Goal: Task Accomplishment & Management: Use online tool/utility

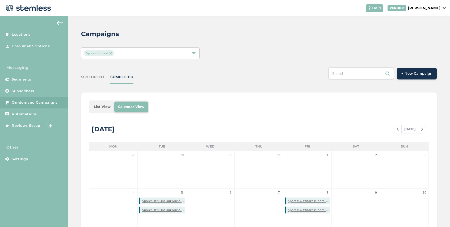
click at [410, 76] on button "+ New Campaign" at bounding box center [417, 74] width 40 height 12
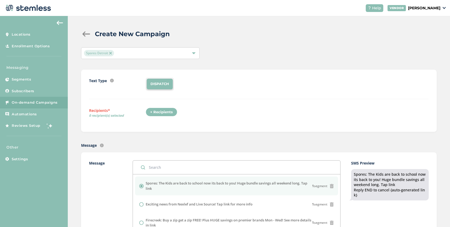
click at [160, 108] on div "+ Recipients" at bounding box center [162, 112] width 32 height 9
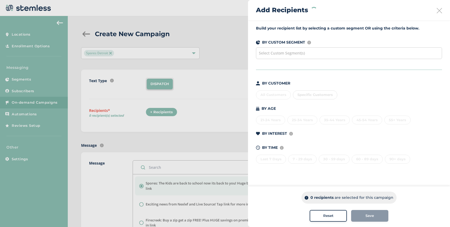
click at [283, 53] on span "Select Custom Segment(s)" at bounding box center [282, 52] width 46 height 5
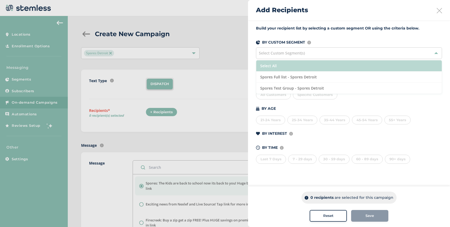
click at [291, 65] on li "Select All" at bounding box center [348, 65] width 185 height 11
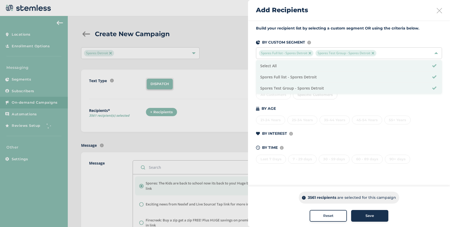
click at [156, 143] on div at bounding box center [225, 113] width 450 height 227
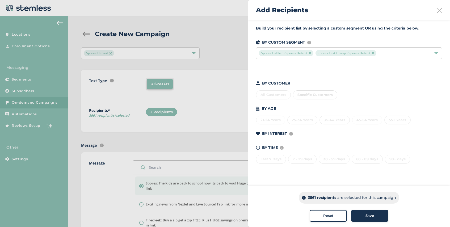
click at [366, 219] on button "Save" at bounding box center [369, 216] width 37 height 12
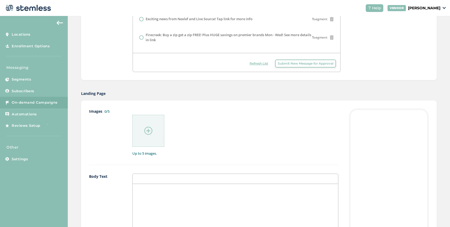
scroll to position [193, 0]
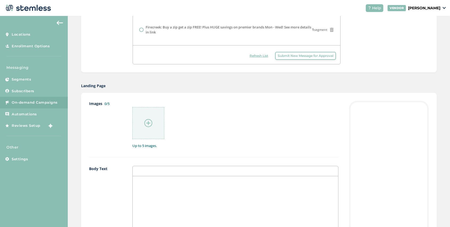
click at [149, 122] on img at bounding box center [148, 123] width 8 height 8
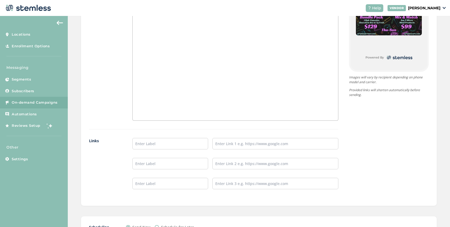
scroll to position [399, 0]
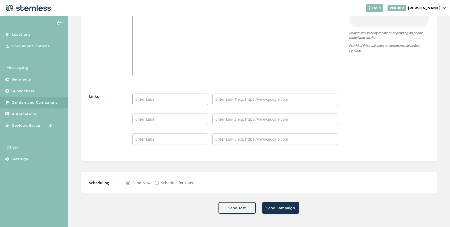
click at [158, 101] on input "text" at bounding box center [170, 98] width 76 height 11
type input "[PERSON_NAME] Arbor Menu"
click at [235, 100] on input "text" at bounding box center [275, 98] width 126 height 11
paste input "[URL][DOMAIN_NAME]"
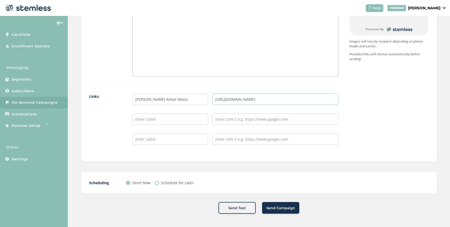
type input "[URL][DOMAIN_NAME]"
click at [178, 118] on input "text" at bounding box center [170, 118] width 76 height 11
type input "Detroit Menu"
click at [221, 123] on input "text" at bounding box center [275, 118] width 126 height 11
type input "[URL][DOMAIN_NAME]"
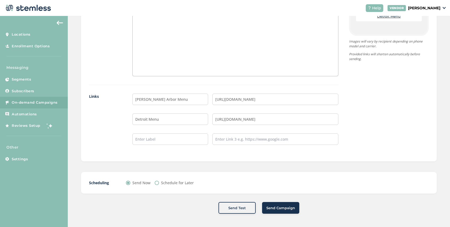
click at [171, 183] on label "Schedule for Later" at bounding box center [177, 183] width 33 height 6
click at [159, 183] on input "Schedule for Later" at bounding box center [157, 183] width 4 height 4
radio input "true"
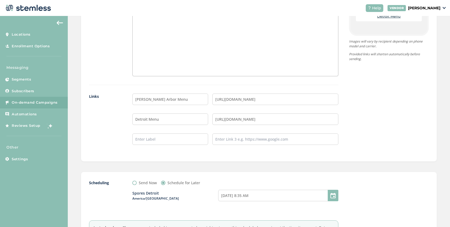
click at [335, 195] on div at bounding box center [332, 195] width 11 height 11
click at [258, 195] on input "[DATE] 8:35 AM" at bounding box center [278, 195] width 120 height 11
select select "11"
select select "35"
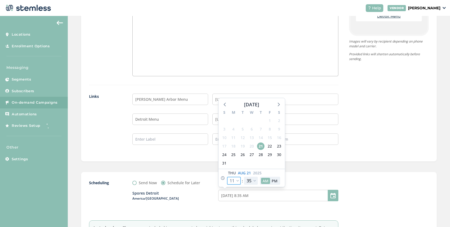
click at [239, 180] on select "12 1 2 3 4 5 6 7 8 9 10 11" at bounding box center [234, 181] width 14 height 8
select select "0"
click at [227, 177] on select "12 1 2 3 4 5 6 7 8 9 10 11" at bounding box center [234, 181] width 14 height 8
type input "[DATE] 9:35 PM"
select select "0"
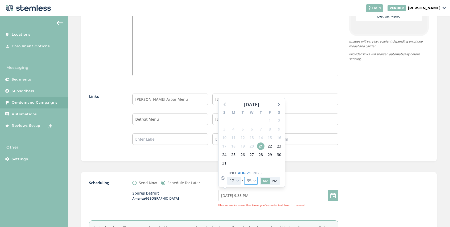
click at [254, 182] on select "00 05 10 15 20 25 30 35 40 45 50 55" at bounding box center [251, 181] width 14 height 8
select select "0"
click at [244, 177] on select "00 05 10 15 20 25 30 35 40 45 50 55" at bounding box center [251, 181] width 14 height 8
type input "[DATE] 9:00 PM"
select select "0"
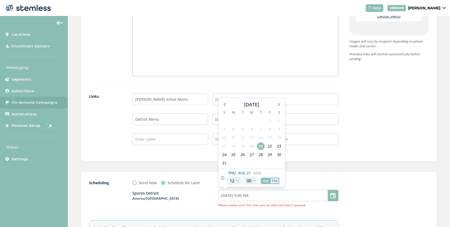
click at [277, 181] on button "PM" at bounding box center [274, 181] width 9 height 6
type input "[DATE] 9:00 AM"
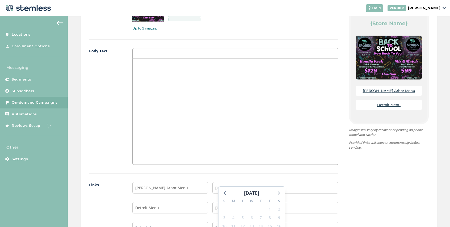
scroll to position [459, 0]
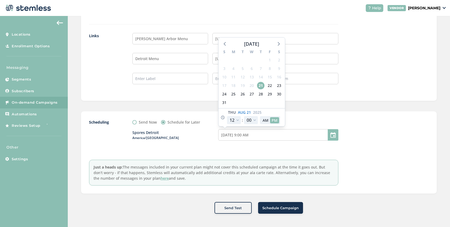
click at [275, 211] on button "Schedule Campaign" at bounding box center [280, 208] width 45 height 12
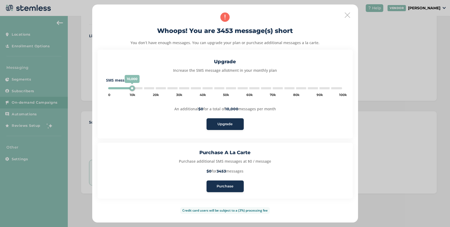
type input "5000"
click at [231, 186] on span "Purchase" at bounding box center [224, 186] width 17 height 5
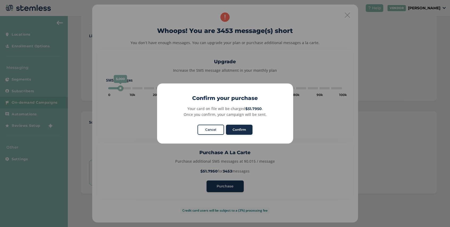
click at [239, 132] on button "Confirm" at bounding box center [239, 130] width 27 height 10
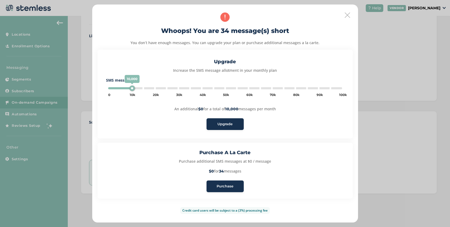
type input "5000"
click at [224, 189] on button "Purchase" at bounding box center [224, 186] width 37 height 12
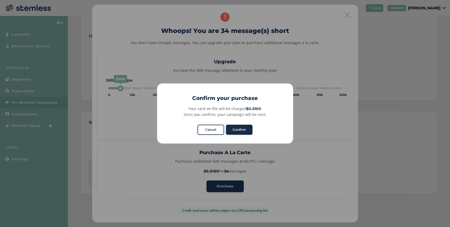
click at [240, 131] on button "Confirm" at bounding box center [239, 130] width 27 height 10
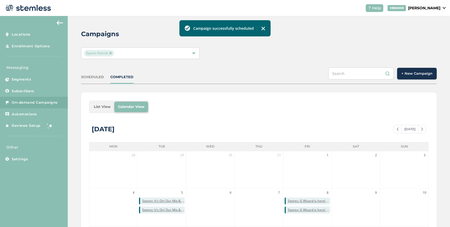
click at [90, 75] on div "SCHEDULED" at bounding box center [92, 76] width 23 height 5
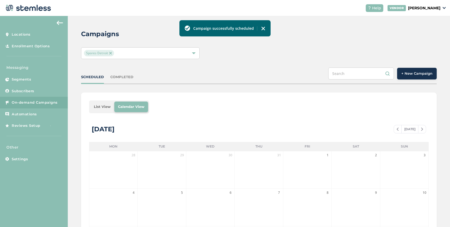
click at [106, 106] on li "List View" at bounding box center [102, 106] width 24 height 11
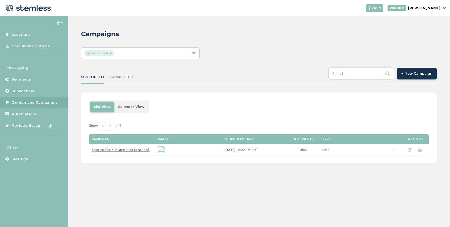
click at [414, 74] on span "+ New Campaign" at bounding box center [416, 73] width 31 height 5
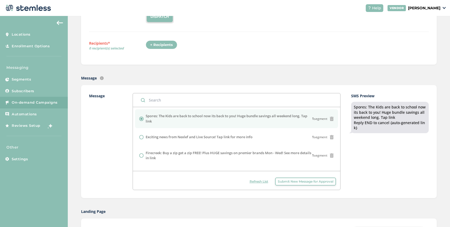
scroll to position [127, 0]
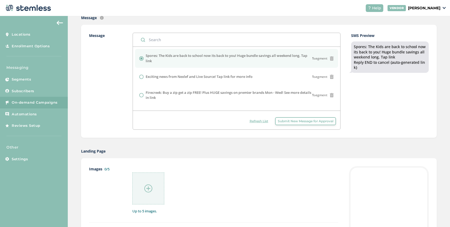
click at [292, 121] on span "Submit New Message for Approval" at bounding box center [306, 121] width 56 height 5
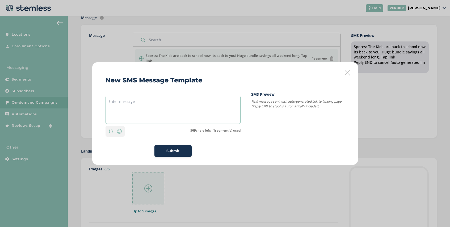
click at [144, 100] on textarea at bounding box center [172, 110] width 135 height 28
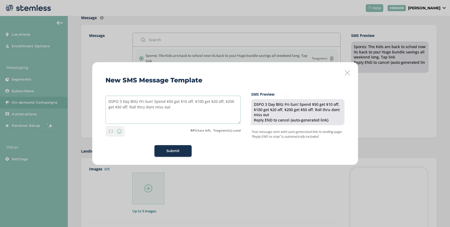
click at [144, 108] on textarea "DSPO 3 Day Blitz Fri-Sun! Spend $50 get $10 off, $100 get $20 off, $200 get $50…" at bounding box center [172, 110] width 135 height 28
drag, startPoint x: 176, startPoint y: 107, endPoint x: 144, endPoint y: 109, distance: 32.7
click at [144, 109] on textarea "DSPO 3 Day Blitz Fri-Sun! Spend $50 get $10 off, $100 get $20 off, $200 get $50…" at bounding box center [172, 110] width 135 height 28
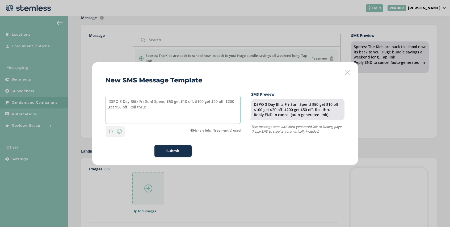
click at [118, 102] on textarea "DSPO 3 Day Blitz Fri-Sun! Spend $50 get $10 off, $100 get $20 off, $200 get $50…" at bounding box center [172, 110] width 135 height 28
drag, startPoint x: 146, startPoint y: 108, endPoint x: 103, endPoint y: 103, distance: 43.6
click at [103, 103] on div "New SMS Message Template DSPO: 3 Day Blitz Fri-Sun! Spend $50 get $10 off, $100…" at bounding box center [225, 113] width 266 height 103
click at [157, 114] on textarea "DSPO: 3 Day Blitz Fri-Sun! Spend $50 get $10 off, $100 get $20 off, $200 get $5…" at bounding box center [172, 110] width 135 height 28
click at [140, 103] on textarea "DSPO: 3 Day Blitz Fri-Sun! Spend $50 get $10 off, $100 get $20 off, $200 get $5…" at bounding box center [172, 110] width 135 height 28
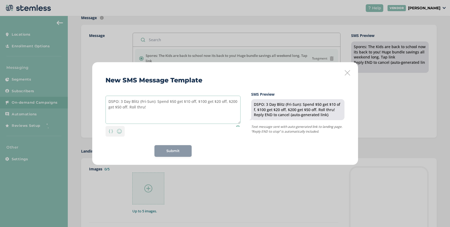
click at [119, 103] on textarea "DSPO: 3 Day Blitz (Fri-Sun): Spend $50 get $10 off, $100 get $20 off, $200 get …" at bounding box center [172, 110] width 135 height 28
drag, startPoint x: 148, startPoint y: 110, endPoint x: 107, endPoint y: 101, distance: 42.0
click at [107, 101] on textarea "DSPO 3 Day Blitz (Fri-Sun): Spend $50 get $10 off, $100 get $20 off, $200 get $…" at bounding box center [172, 110] width 135 height 28
click at [163, 116] on textarea "DSPO 3 Day Blitz (Fri-Sun): Spend $50 get $10 off, $100 get $20 off, $200 get $…" at bounding box center [172, 110] width 135 height 28
type textarea "DSPO 3 Day Blitz (Fri-Sun): Spend $50 get $10 off, $100 get $20 off, $200 get $…"
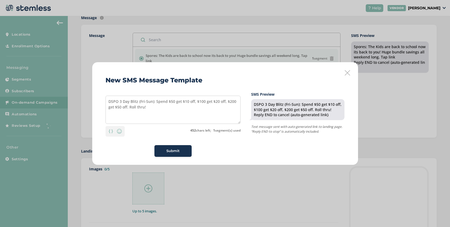
click at [168, 150] on span "Submit" at bounding box center [172, 150] width 13 height 5
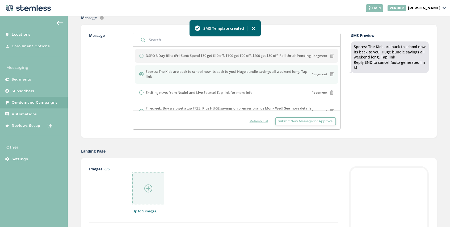
click at [300, 121] on span "Submit New Message for Approval" at bounding box center [306, 121] width 56 height 5
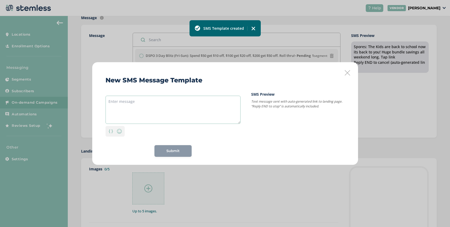
click at [153, 102] on textarea at bounding box center [172, 110] width 135 height 28
paste textarea "DSPO 3 Day Blitz (Fri-Sun): Spend $50 get $10 off, $100 get $20 off, $200 get $…"
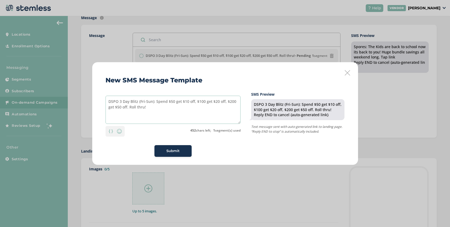
drag, startPoint x: 118, startPoint y: 102, endPoint x: 100, endPoint y: 102, distance: 18.1
click at [100, 102] on div "New SMS Message Template DSPO 3 Day Blitz (Fri-Sun): Spend $50 get $10 off, $10…" at bounding box center [225, 113] width 266 height 103
type textarea "Firecreek 3 Day Blitz (Fri-Sun): Spend $50 get $10 off, $100 get $20 off, $200 …"
click at [164, 149] on div "Submit" at bounding box center [173, 150] width 29 height 5
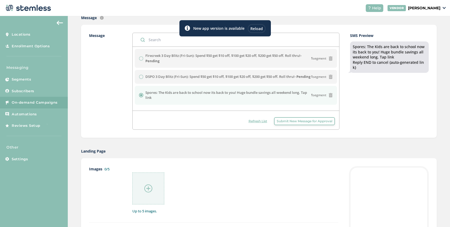
click at [257, 29] on div "Reload" at bounding box center [257, 28] width 18 height 9
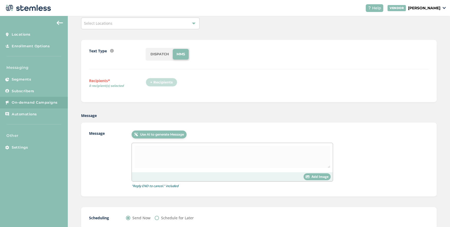
scroll to position [25, 0]
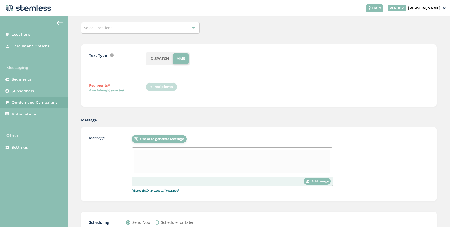
click at [130, 28] on div "Select Locations" at bounding box center [140, 28] width 118 height 12
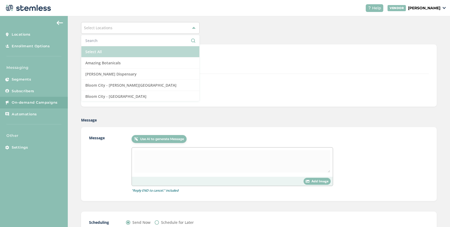
click at [131, 57] on li "Select All" at bounding box center [140, 51] width 118 height 11
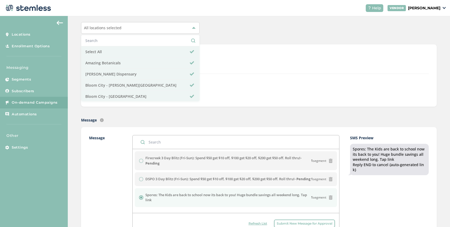
click at [212, 27] on div "All locations selected Select All Amazing Botanicals Berna Leno Dispensary Bloo…" at bounding box center [258, 28] width 355 height 12
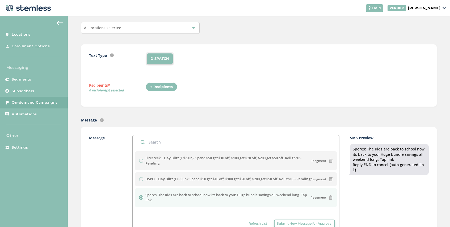
click at [32, 99] on link "On-demand Campaigns" at bounding box center [34, 103] width 68 height 12
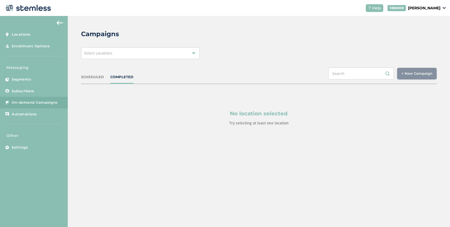
click at [35, 103] on span "On-demand Campaigns" at bounding box center [35, 102] width 46 height 5
click at [97, 53] on span "Select Locations" at bounding box center [98, 52] width 28 height 5
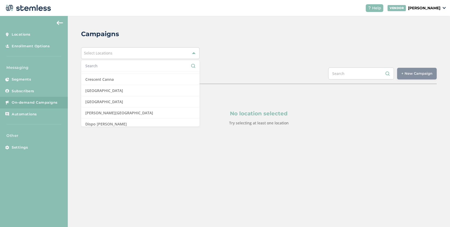
scroll to position [135, 0]
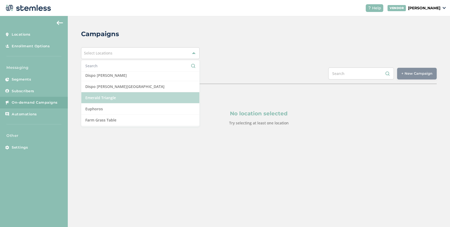
click at [102, 97] on li "Emerald Triangle" at bounding box center [140, 97] width 118 height 11
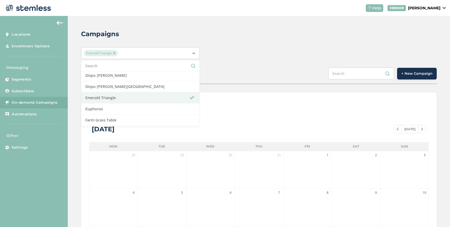
click at [230, 75] on div "SCHEDULED COMPLETED + New Campaign" at bounding box center [258, 75] width 355 height 16
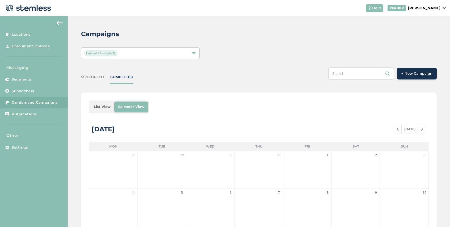
click at [100, 105] on li "List View" at bounding box center [102, 106] width 24 height 11
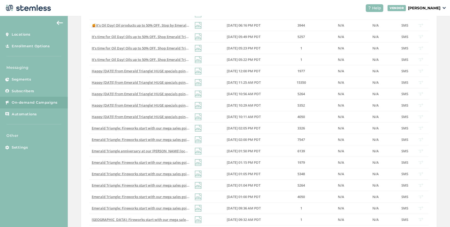
scroll to position [147, 0]
click at [152, 127] on span "Emerald Triangle: Fireworks start with our mega sales going on today and tomorr…" at bounding box center [196, 127] width 208 height 5
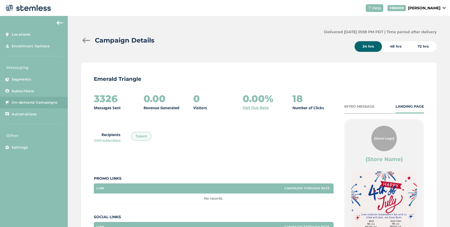
click at [83, 39] on div at bounding box center [86, 40] width 11 height 5
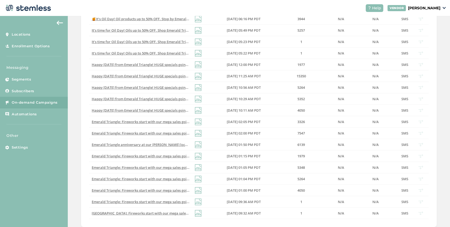
scroll to position [161, 0]
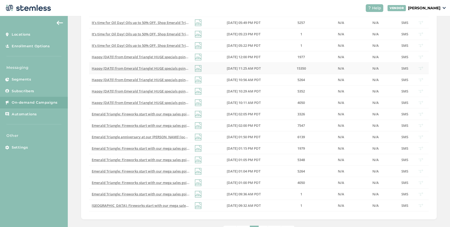
click at [176, 69] on span "Happy July 4th from Emerald Triangle! HUGE specials going on to celebrate so st…" at bounding box center [198, 68] width 213 height 5
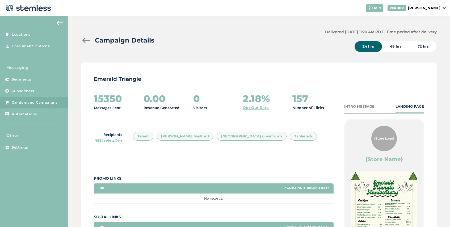
click at [86, 42] on div at bounding box center [86, 40] width 11 height 5
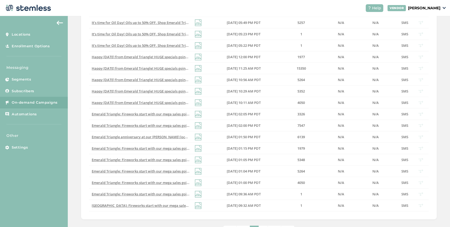
scroll to position [168, 0]
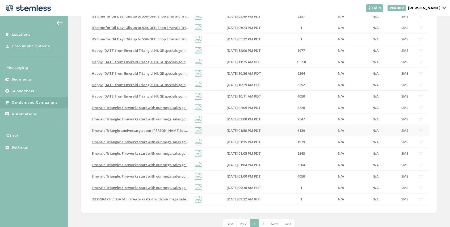
click at [161, 130] on span "Emerald Triangle anniversary at our McAndrews location! Come get FREE tacos unt…" at bounding box center [206, 130] width 229 height 5
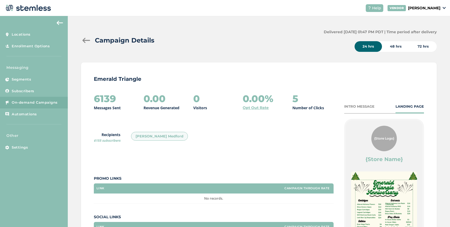
click at [85, 39] on div at bounding box center [86, 40] width 11 height 5
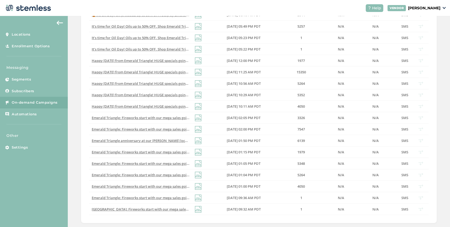
scroll to position [163, 0]
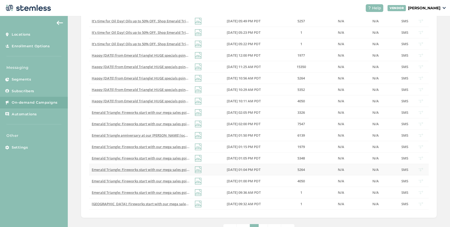
click at [171, 168] on span "Emerald Triangle: Fireworks start with our mega sales going on today and tomorr…" at bounding box center [196, 169] width 208 height 5
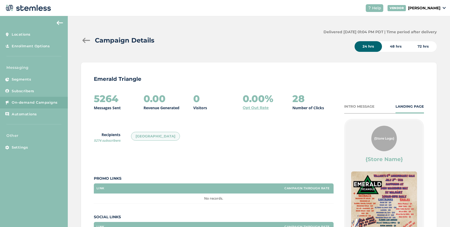
click at [87, 39] on div at bounding box center [86, 40] width 11 height 5
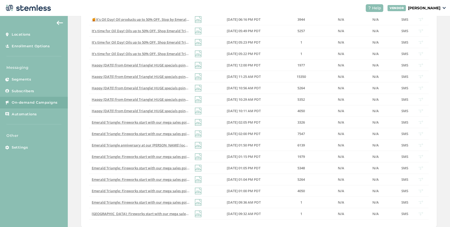
scroll to position [155, 0]
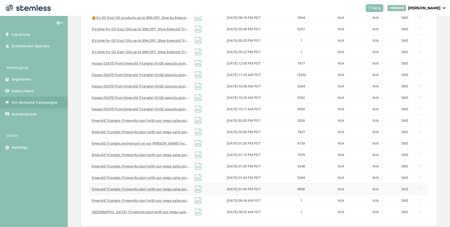
click at [148, 189] on span "Emerald Triangle: Fireworks start with our mega sales going on today and tomorr…" at bounding box center [196, 188] width 208 height 5
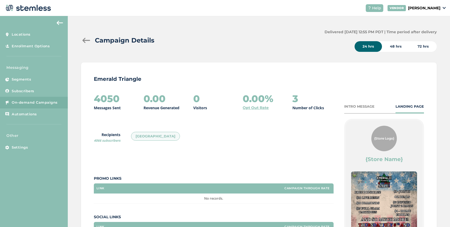
click at [84, 40] on div at bounding box center [86, 40] width 11 height 5
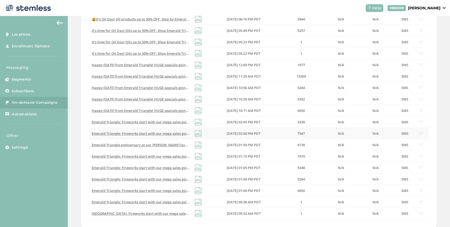
scroll to position [156, 0]
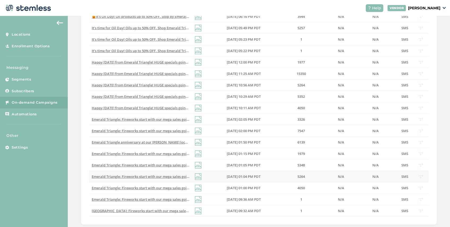
click at [174, 175] on span "Emerald Triangle: Fireworks start with our mega sales going on today and tomorr…" at bounding box center [196, 176] width 208 height 5
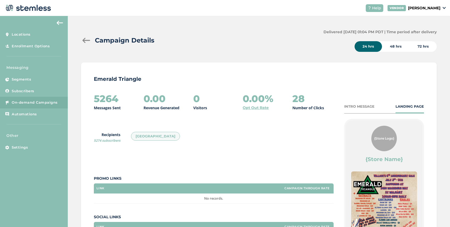
click at [86, 41] on div at bounding box center [86, 40] width 11 height 5
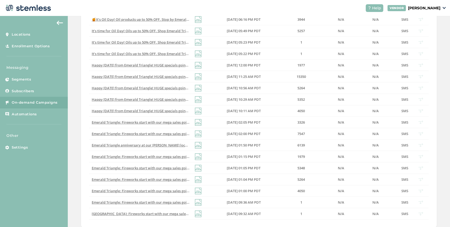
scroll to position [182, 0]
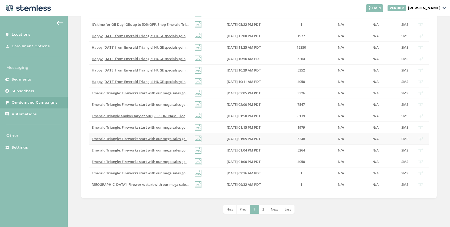
click at [170, 138] on span "Emerald Triangle: Fireworks start with our mega sales going on today and tomorr…" at bounding box center [196, 138] width 208 height 5
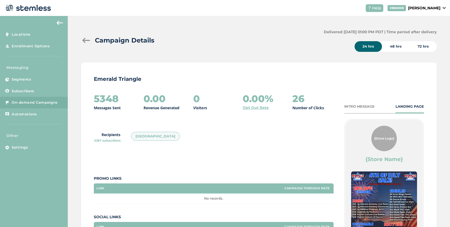
click at [84, 43] on div at bounding box center [86, 40] width 11 height 5
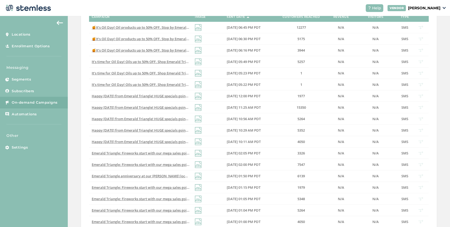
scroll to position [180, 0]
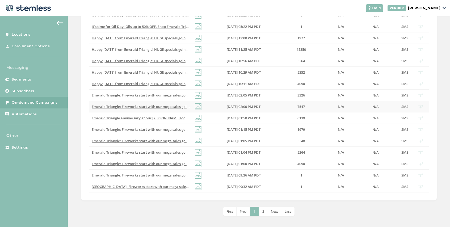
click at [151, 106] on span "Emerald Triangle: Fireworks start with our mega sales going on today and tomorr…" at bounding box center [196, 106] width 208 height 5
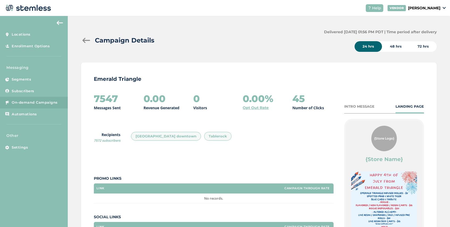
click at [85, 41] on div at bounding box center [86, 40] width 11 height 5
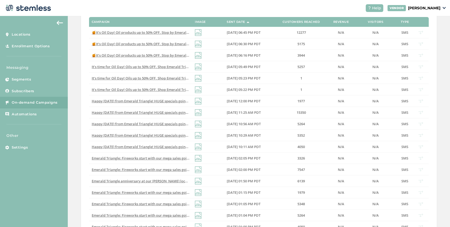
scroll to position [129, 0]
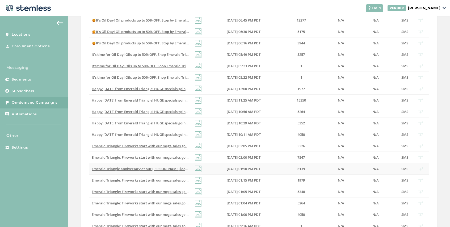
click at [168, 169] on span "Emerald Triangle anniversary at our McAndrews location! Come get FREE tacos unt…" at bounding box center [206, 168] width 229 height 5
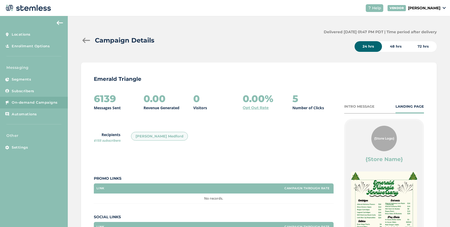
click at [83, 41] on div at bounding box center [86, 40] width 11 height 5
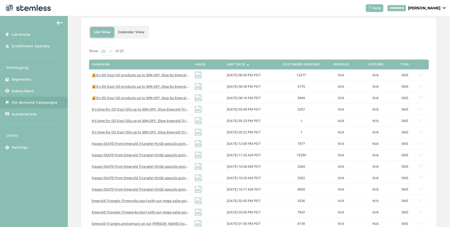
scroll to position [75, 0]
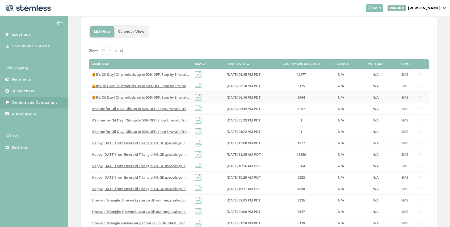
click at [157, 97] on span "🍯It’s Oil Day! Oil products up to 50% OFF. Stop by Emerald Triangle tomorrow & …" at bounding box center [195, 97] width 207 height 5
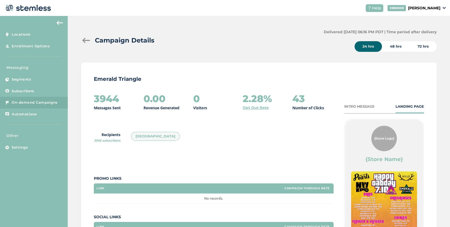
click at [85, 39] on div at bounding box center [86, 40] width 11 height 5
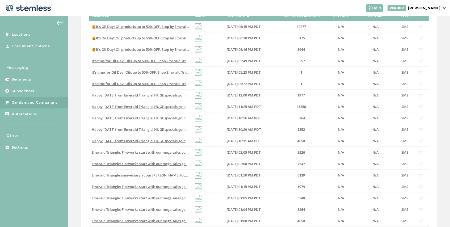
scroll to position [144, 0]
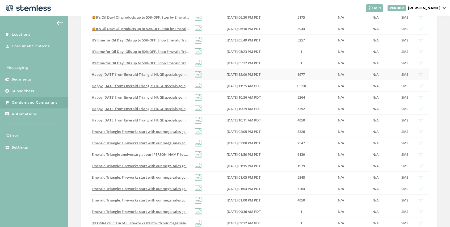
click at [147, 74] on span "Happy July 4th from Emerald Triangle! HUGE specials going on to celebrate so st…" at bounding box center [198, 74] width 213 height 5
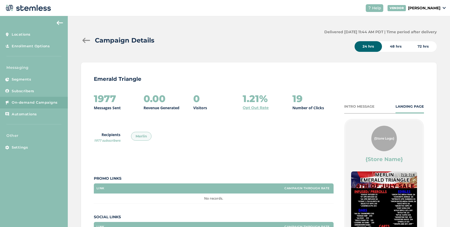
click at [86, 38] on div at bounding box center [86, 40] width 11 height 5
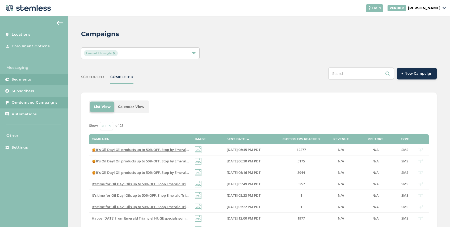
click at [30, 83] on link "Segments" at bounding box center [34, 80] width 68 height 12
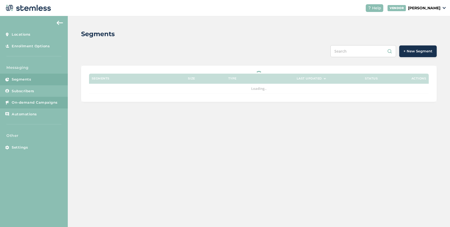
click at [33, 103] on span "On-demand Campaigns" at bounding box center [35, 102] width 46 height 5
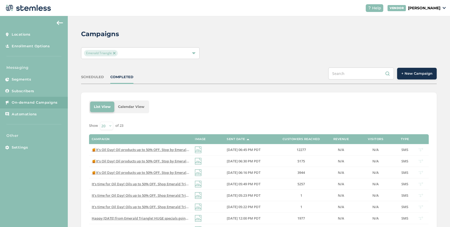
click at [422, 71] on span "+ New Campaign" at bounding box center [416, 73] width 31 height 5
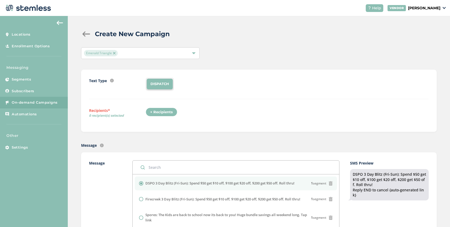
click at [161, 113] on div "+ Recipients" at bounding box center [162, 112] width 32 height 9
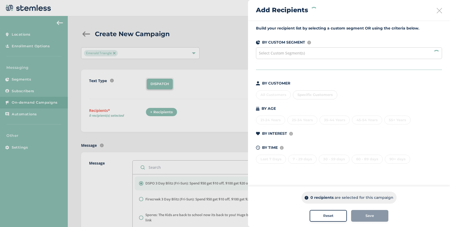
click at [306, 53] on div "Select Custom Segment(s)" at bounding box center [349, 53] width 186 height 12
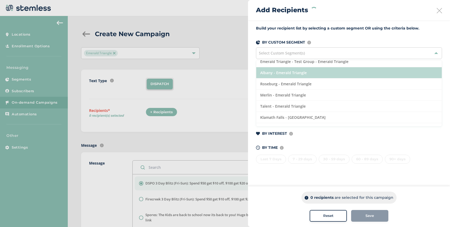
scroll to position [16, 0]
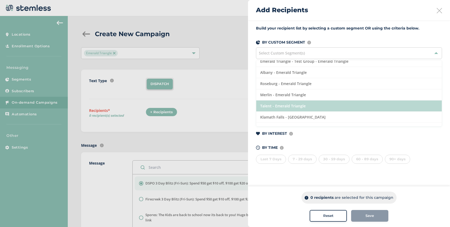
click at [307, 106] on li "Talent - Emerald Triangle" at bounding box center [348, 105] width 185 height 11
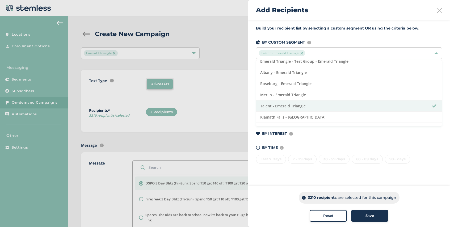
click at [238, 83] on div at bounding box center [225, 113] width 450 height 227
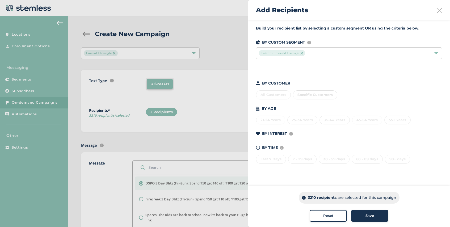
click at [440, 10] on icon at bounding box center [438, 10] width 5 height 5
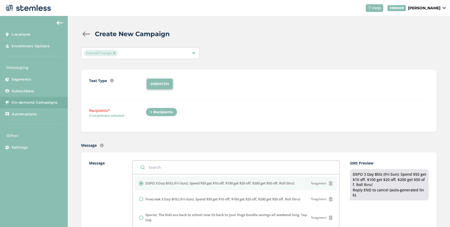
click at [87, 34] on div at bounding box center [86, 33] width 11 height 5
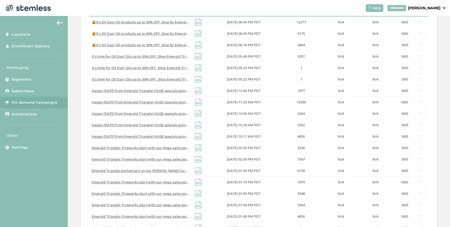
scroll to position [154, 0]
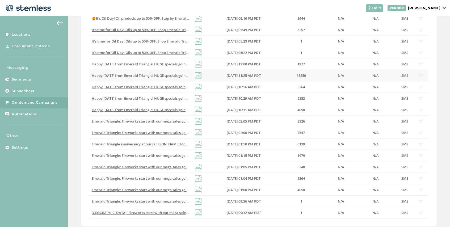
click at [171, 75] on span "Happy July 4th from Emerald Triangle! HUGE specials going on to celebrate so st…" at bounding box center [198, 75] width 213 height 5
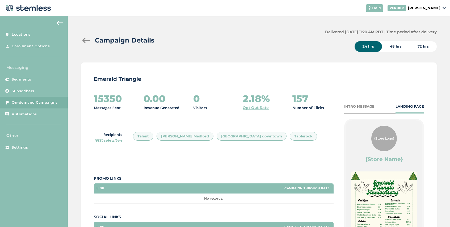
scroll to position [5, 0]
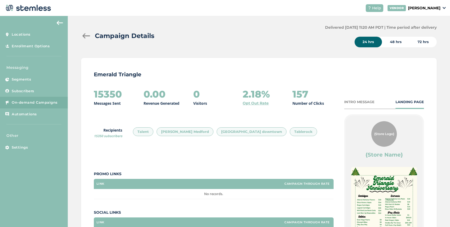
click at [86, 37] on div at bounding box center [86, 35] width 11 height 5
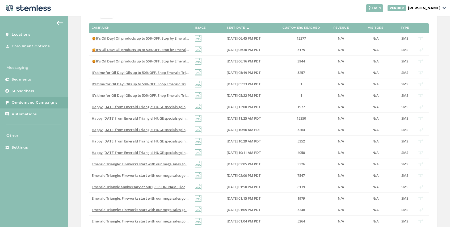
scroll to position [112, 0]
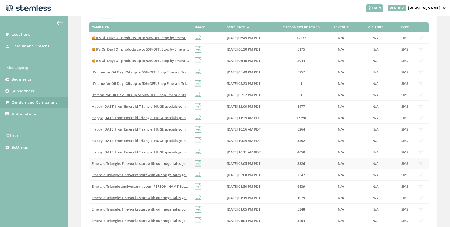
click at [167, 163] on span "Emerald Triangle: Fireworks start with our mega sales going on today and tomorr…" at bounding box center [196, 163] width 208 height 5
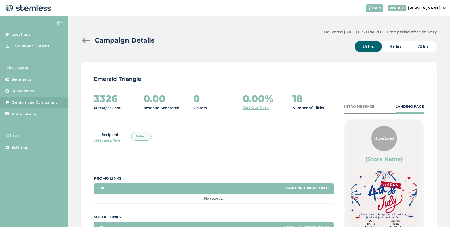
click at [87, 40] on div at bounding box center [86, 40] width 11 height 5
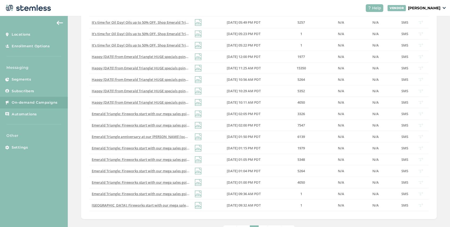
scroll to position [164, 0]
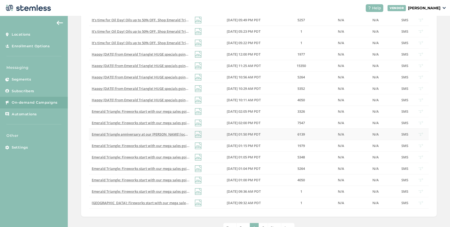
click at [168, 135] on span "Emerald Triangle anniversary at our McAndrews location! Come get FREE tacos unt…" at bounding box center [206, 134] width 229 height 5
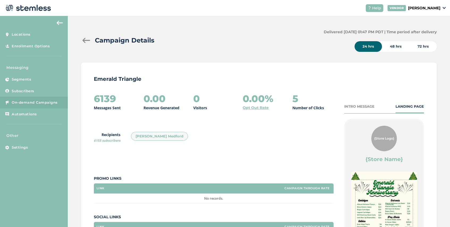
click at [83, 39] on div at bounding box center [86, 40] width 11 height 5
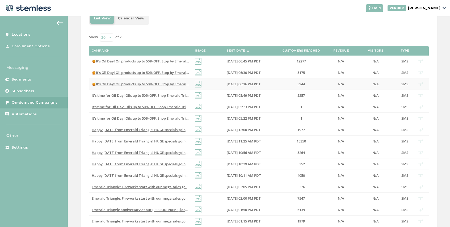
scroll to position [142, 0]
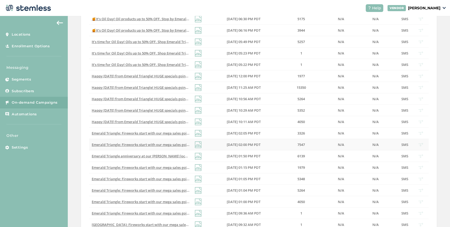
click at [167, 143] on span "Emerald Triangle: Fireworks start with our mega sales going on today and tomorr…" at bounding box center [196, 144] width 208 height 5
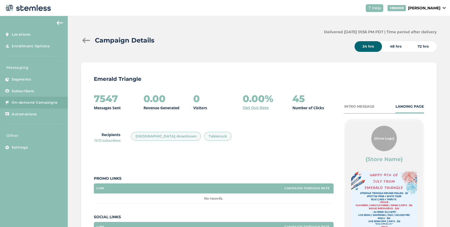
click at [85, 39] on div at bounding box center [86, 40] width 11 height 5
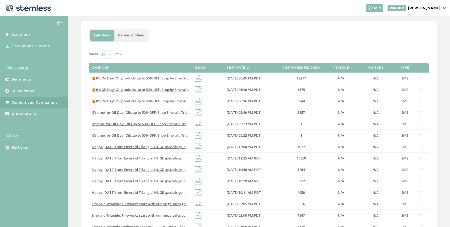
scroll to position [130, 0]
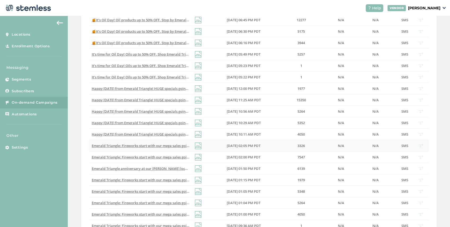
click at [164, 146] on span "Emerald Triangle: Fireworks start with our mega sales going on today and tomorr…" at bounding box center [196, 145] width 208 height 5
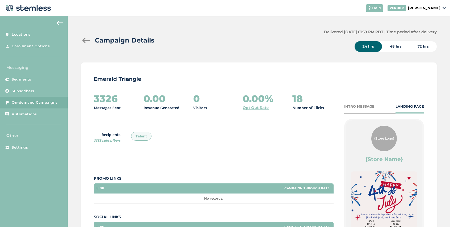
click at [84, 40] on div at bounding box center [86, 40] width 11 height 5
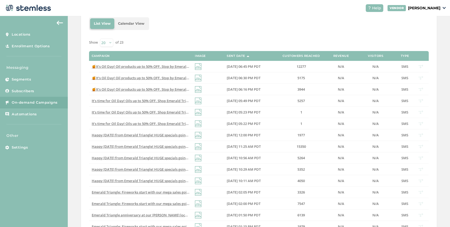
scroll to position [99, 0]
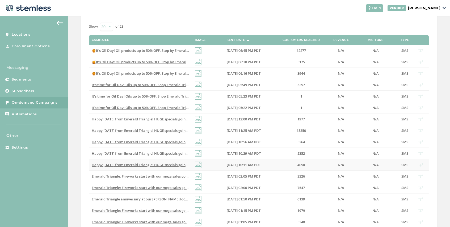
click at [153, 164] on span "Happy July 4th from Emerald Triangle! HUGE specials going on to celebrate so st…" at bounding box center [198, 164] width 213 height 5
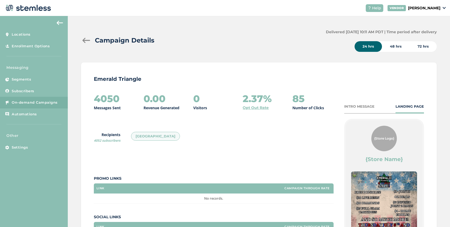
click at [86, 39] on div at bounding box center [86, 40] width 11 height 5
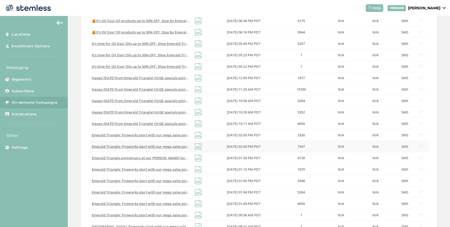
scroll to position [145, 0]
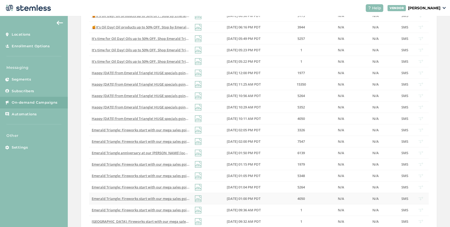
click at [173, 197] on span "Emerald Triangle: Fireworks start with our mega sales going on today and tomorr…" at bounding box center [196, 198] width 208 height 5
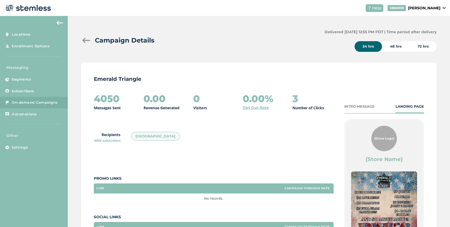
click at [85, 41] on div at bounding box center [86, 40] width 11 height 5
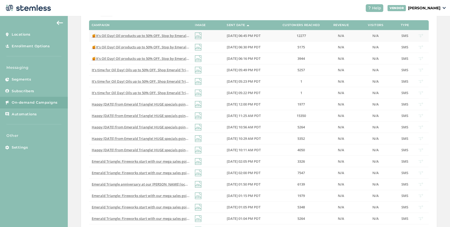
scroll to position [118, 0]
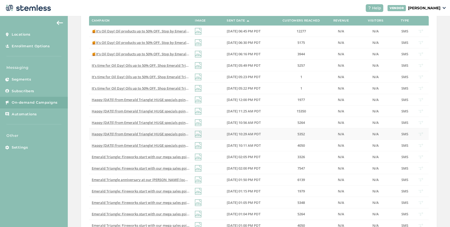
click at [167, 135] on span "Happy July 4th from Emerald Triangle! HUGE specials going on to celebrate so st…" at bounding box center [198, 133] width 213 height 5
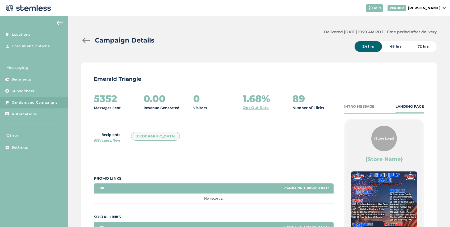
click at [86, 43] on div at bounding box center [86, 40] width 11 height 5
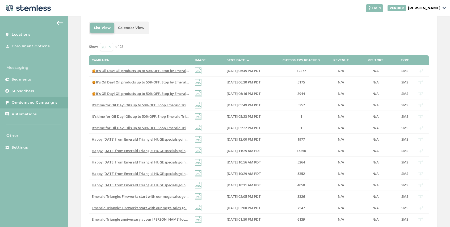
scroll to position [81, 0]
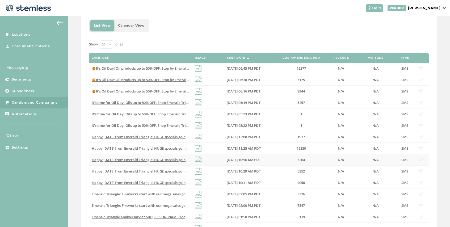
click at [162, 159] on span "Happy July 4th from Emerald Triangle! HUGE specials going on to celebrate so st…" at bounding box center [198, 159] width 213 height 5
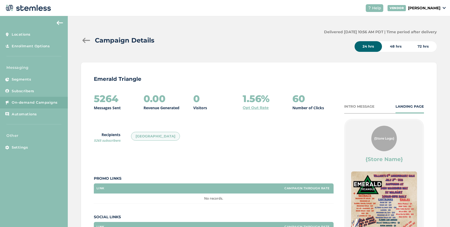
click at [82, 39] on div at bounding box center [86, 40] width 11 height 5
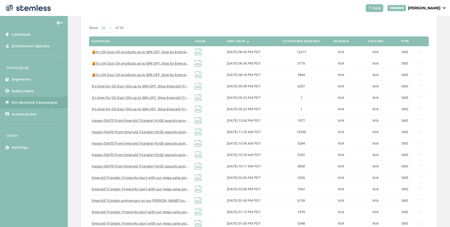
scroll to position [108, 0]
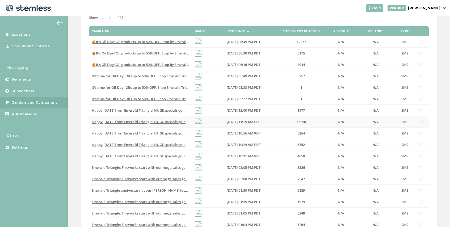
click at [175, 121] on span "Happy July 4th from Emerald Triangle! HUGE specials going on to celebrate so st…" at bounding box center [198, 121] width 213 height 5
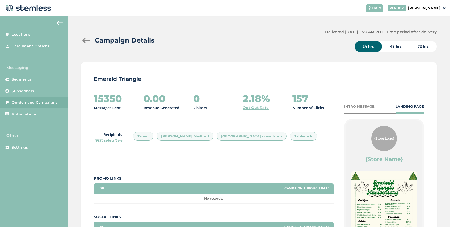
click at [84, 40] on div at bounding box center [86, 40] width 11 height 5
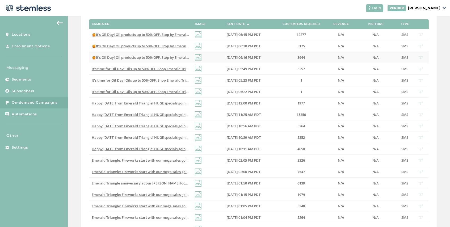
scroll to position [115, 0]
click at [161, 113] on span "Happy July 4th from Emerald Triangle! HUGE specials going on to celebrate so st…" at bounding box center [198, 114] width 213 height 5
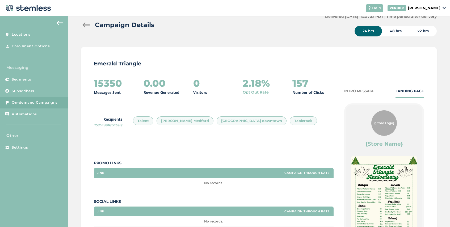
scroll to position [6, 0]
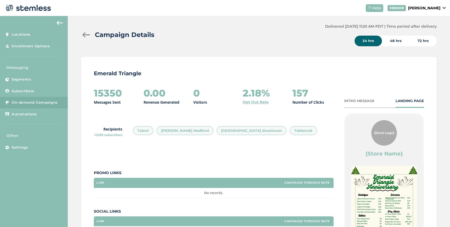
click at [84, 33] on div at bounding box center [86, 34] width 11 height 5
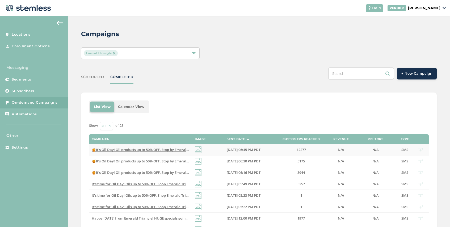
click at [169, 147] on span "🍯It’s Oil Day! Oil products up to 50% OFF. Stop by Emerald Triangle tomorrow & …" at bounding box center [195, 149] width 207 height 5
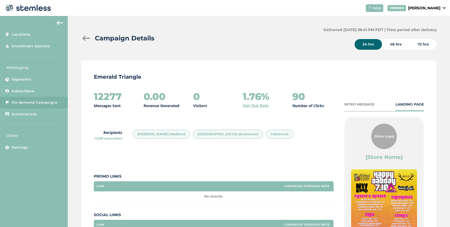
scroll to position [2, 0]
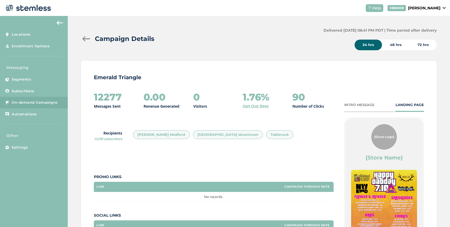
click at [85, 40] on div at bounding box center [86, 38] width 11 height 5
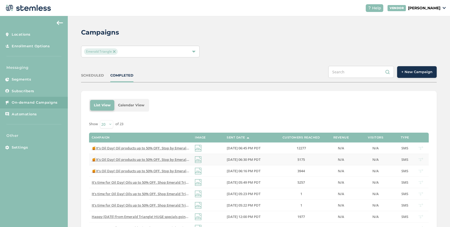
click at [169, 160] on span "🍯It’s Oil Day! Oil products up to 50% OFF. Stop by Emerald Triangle tomorrow & …" at bounding box center [195, 159] width 207 height 5
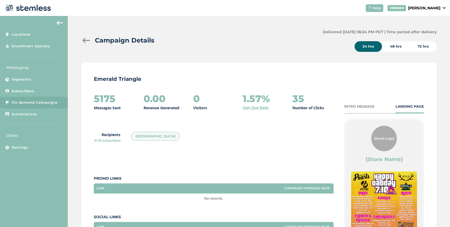
click at [84, 39] on div at bounding box center [86, 40] width 11 height 5
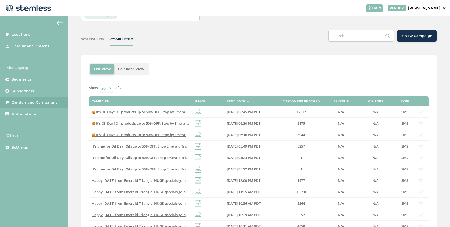
scroll to position [54, 0]
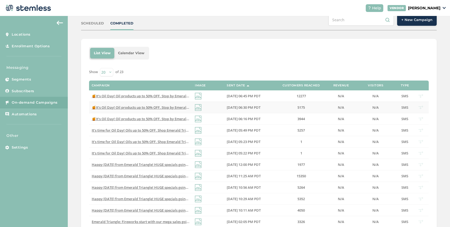
click at [133, 106] on span "🍯It’s Oil Day! Oil products up to 50% OFF. Stop by Emerald Triangle tomorrow & …" at bounding box center [195, 107] width 207 height 5
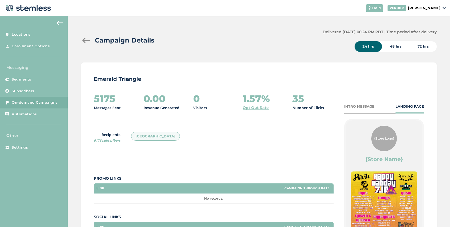
click at [84, 39] on div at bounding box center [86, 40] width 11 height 5
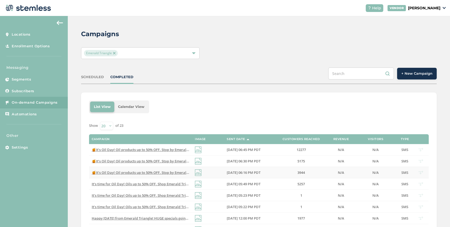
click at [133, 173] on span "🍯It’s Oil Day! Oil products up to 50% OFF. Stop by Emerald Triangle tomorrow & …" at bounding box center [195, 172] width 207 height 5
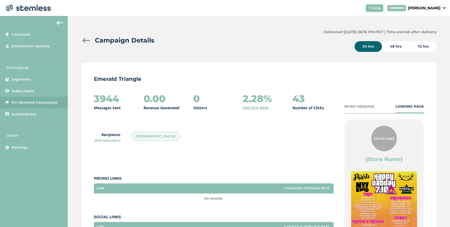
click at [86, 40] on div at bounding box center [86, 40] width 11 height 5
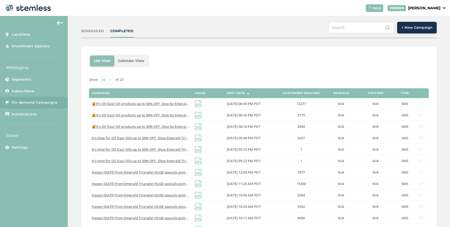
scroll to position [145, 0]
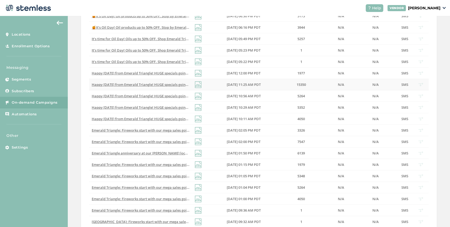
click at [164, 83] on span "Happy July 4th from Emerald Triangle! HUGE specials going on to celebrate so st…" at bounding box center [198, 84] width 213 height 5
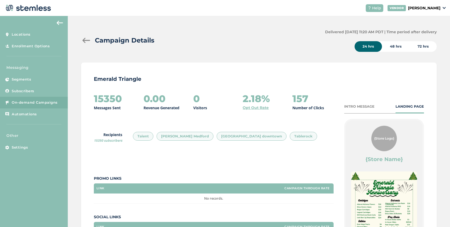
click at [87, 41] on div at bounding box center [86, 40] width 11 height 5
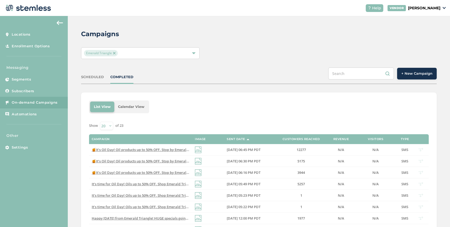
click at [113, 53] on img at bounding box center [114, 53] width 3 height 3
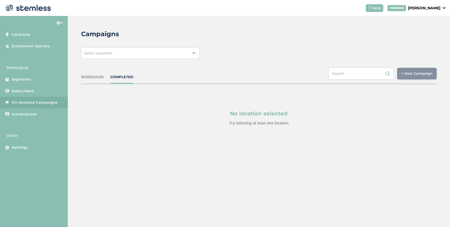
click at [113, 53] on div "Select Locations" at bounding box center [140, 53] width 118 height 12
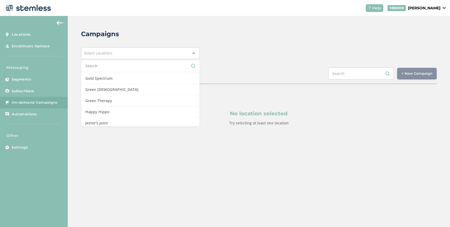
scroll to position [245, 0]
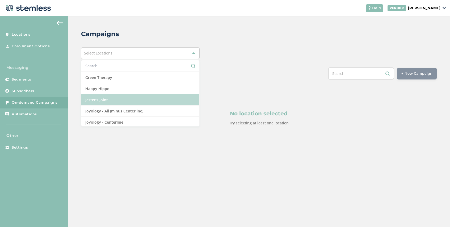
click at [112, 99] on li "Jester's Joint" at bounding box center [140, 99] width 118 height 11
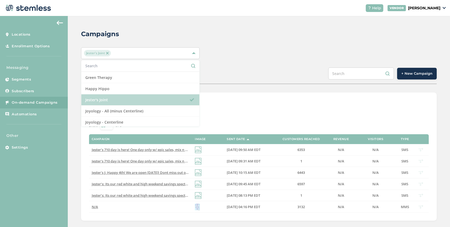
click at [116, 99] on li "Jester's Joint" at bounding box center [140, 99] width 118 height 11
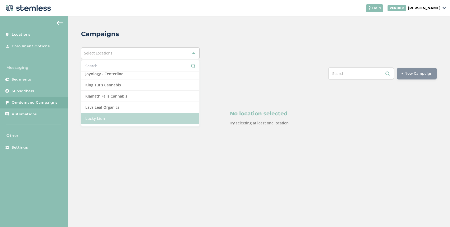
scroll to position [293, 0]
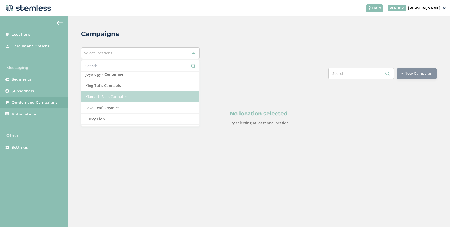
click at [121, 95] on li "Klamath Falls Cannabis" at bounding box center [140, 96] width 118 height 11
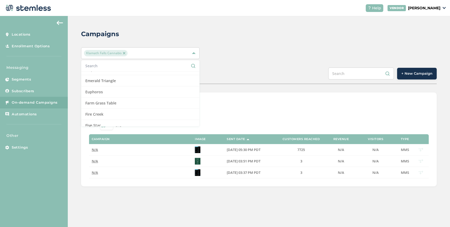
scroll to position [147, 0]
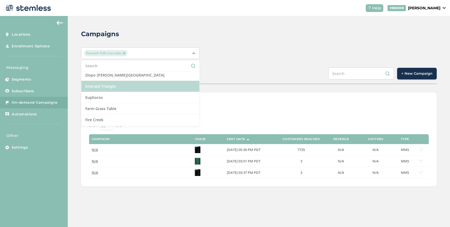
click at [121, 88] on li "Emerald Triangle" at bounding box center [140, 86] width 118 height 11
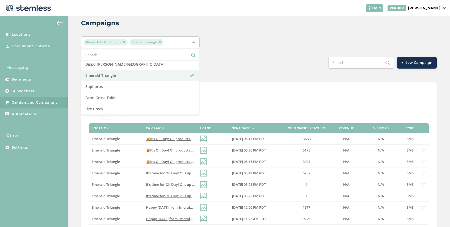
scroll to position [15, 0]
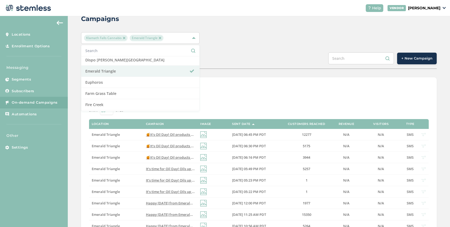
click at [228, 61] on div "SCHEDULED COMPLETED + New Campaign" at bounding box center [258, 60] width 355 height 16
